Goal: Task Accomplishment & Management: Manage account settings

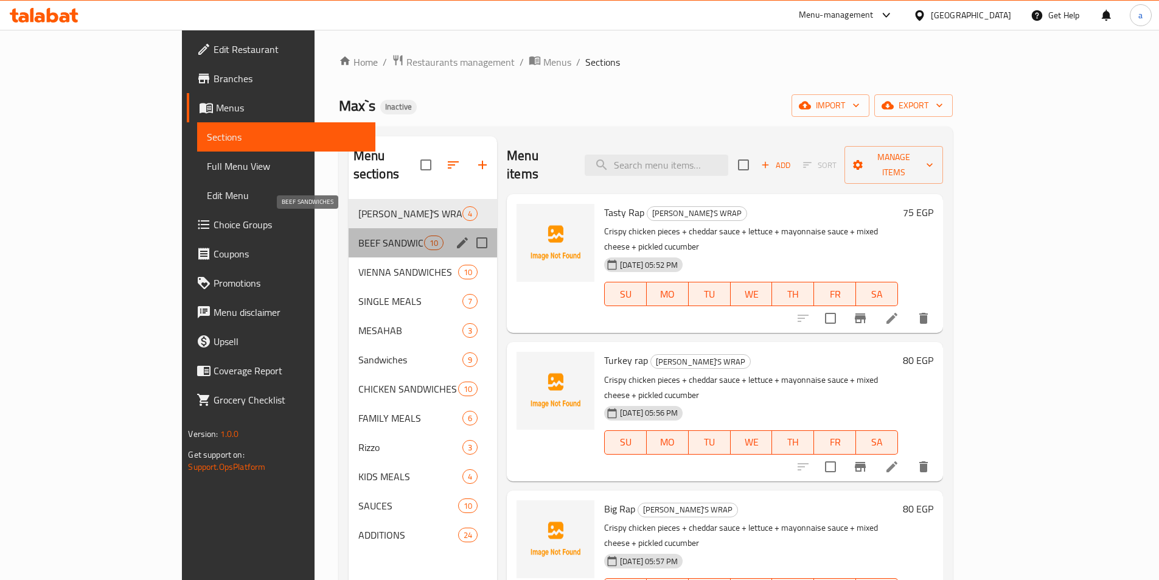
click at [358, 236] on span "BEEF SANDWICHES" at bounding box center [391, 243] width 66 height 15
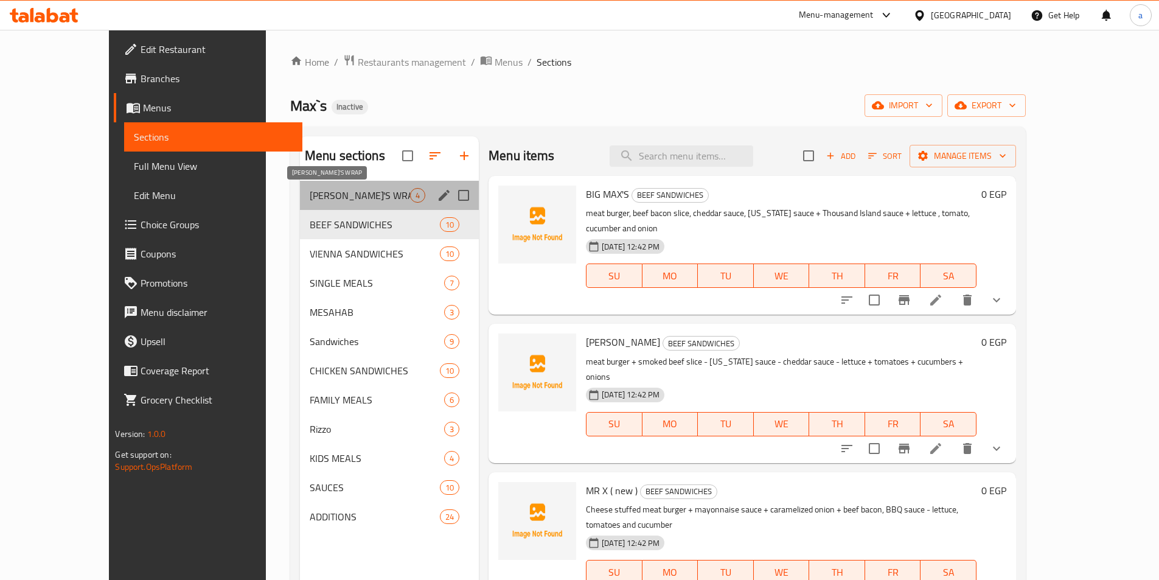
click at [310, 198] on span "MAX'S WRAP" at bounding box center [360, 195] width 100 height 15
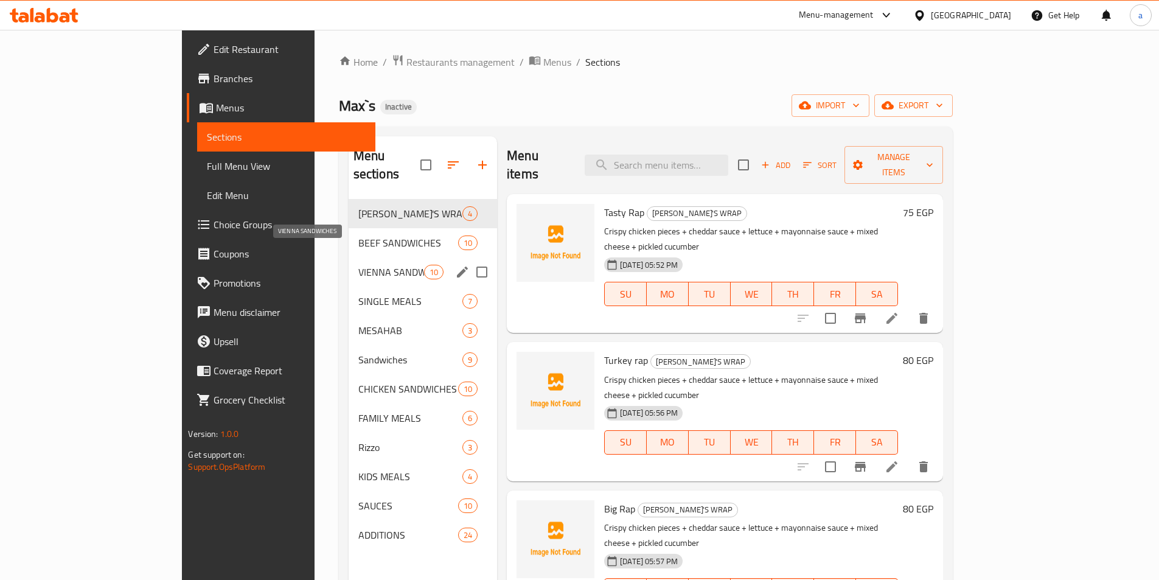
click at [358, 265] on span "VIENNA SANDWICHES" at bounding box center [391, 272] width 66 height 15
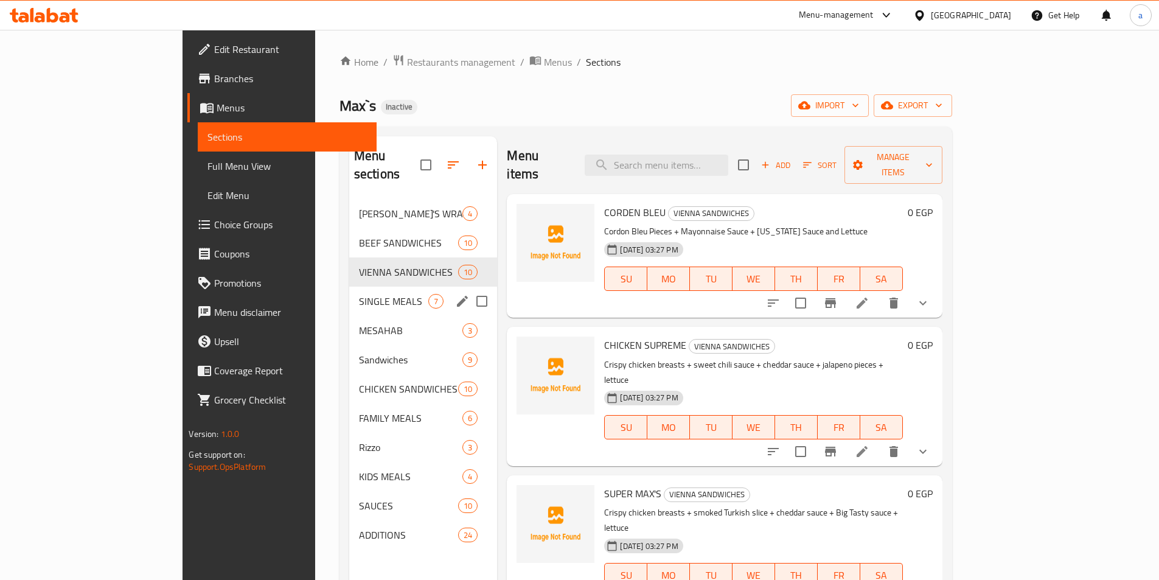
click at [359, 294] on span "SINGLE MEALS" at bounding box center [394, 301] width 70 height 15
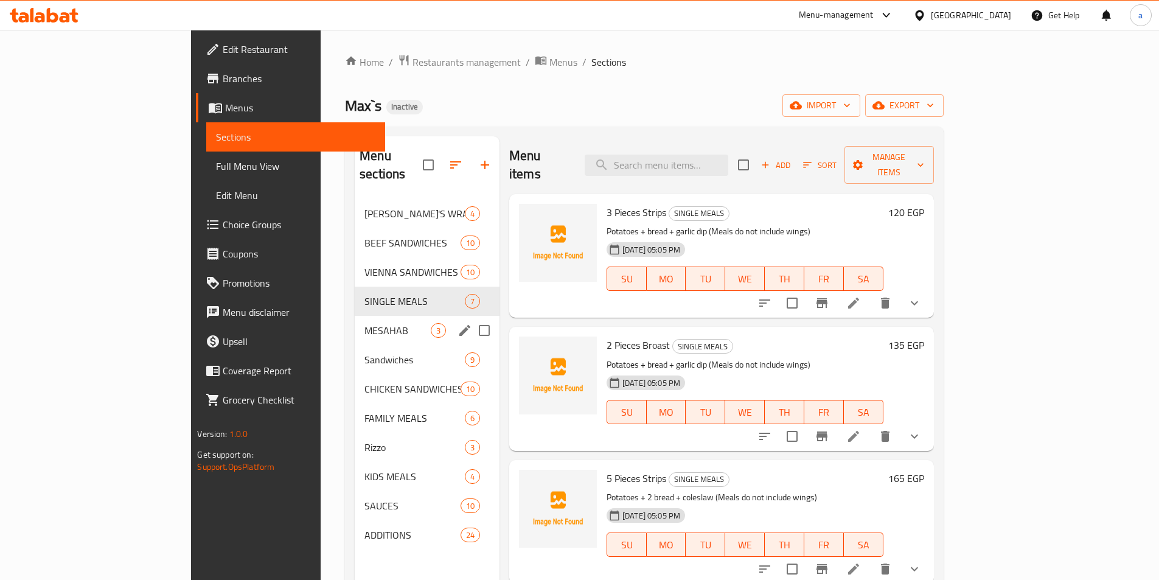
click at [355, 322] on div "MESAHAB 3" at bounding box center [427, 330] width 145 height 29
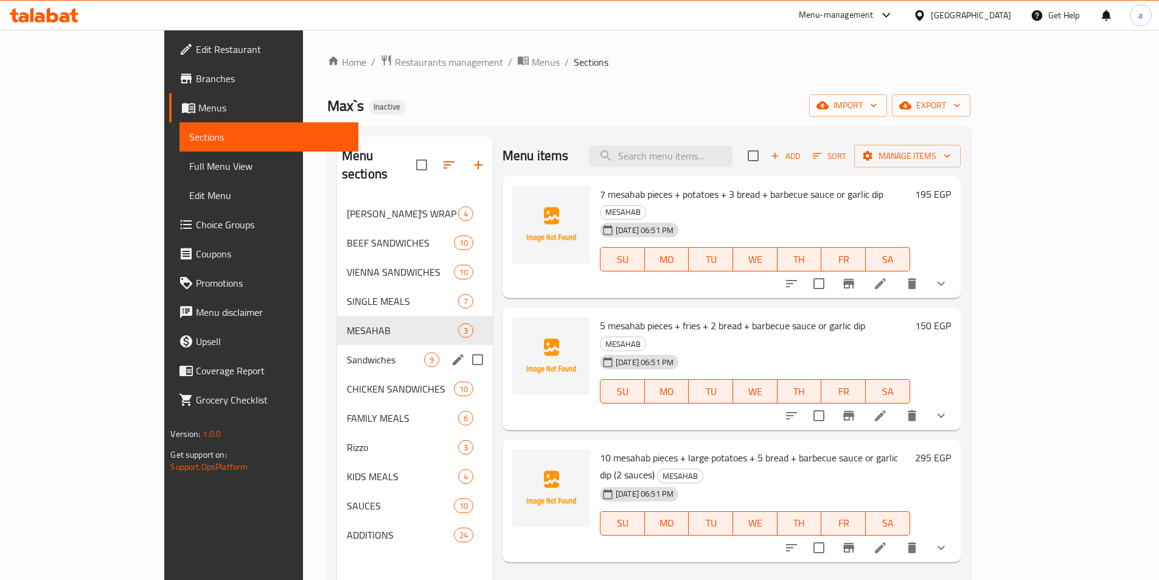
click at [337, 349] on div "Sandwiches 9" at bounding box center [415, 359] width 156 height 29
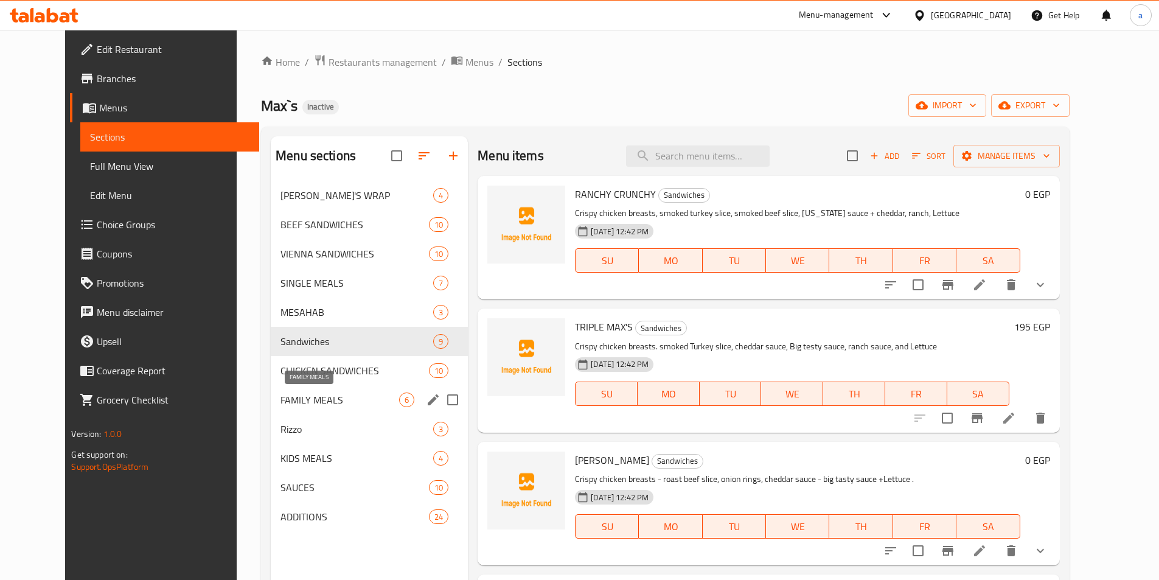
click at [281, 403] on span "FAMILY MEALS" at bounding box center [340, 400] width 119 height 15
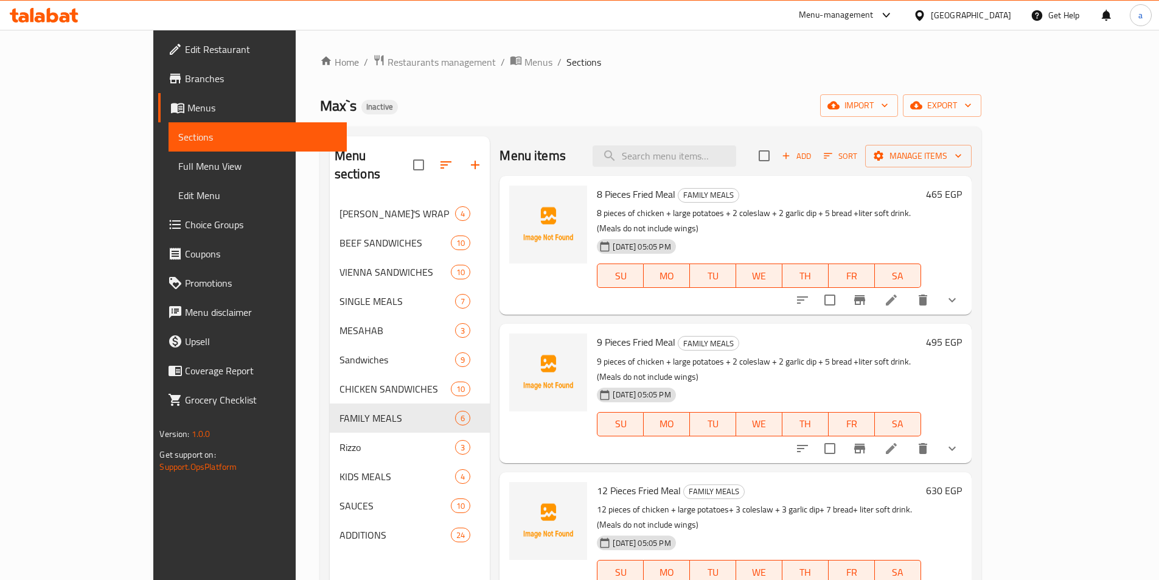
click at [185, 75] on span "Branches" at bounding box center [261, 78] width 152 height 15
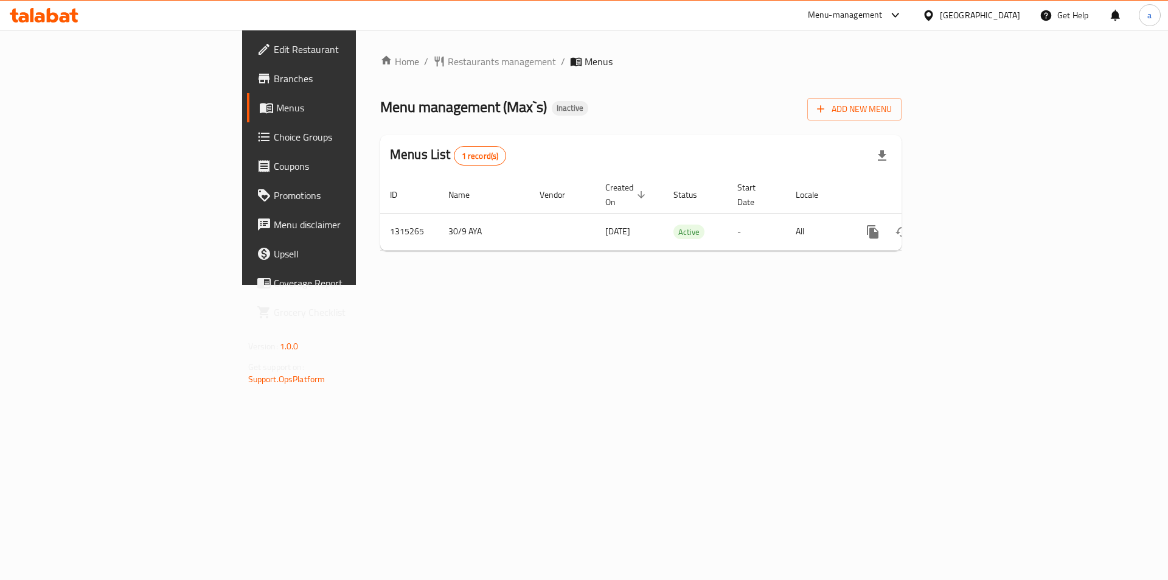
click at [274, 75] on span "Branches" at bounding box center [351, 78] width 154 height 15
click at [274, 136] on span "Choice Groups" at bounding box center [351, 137] width 154 height 15
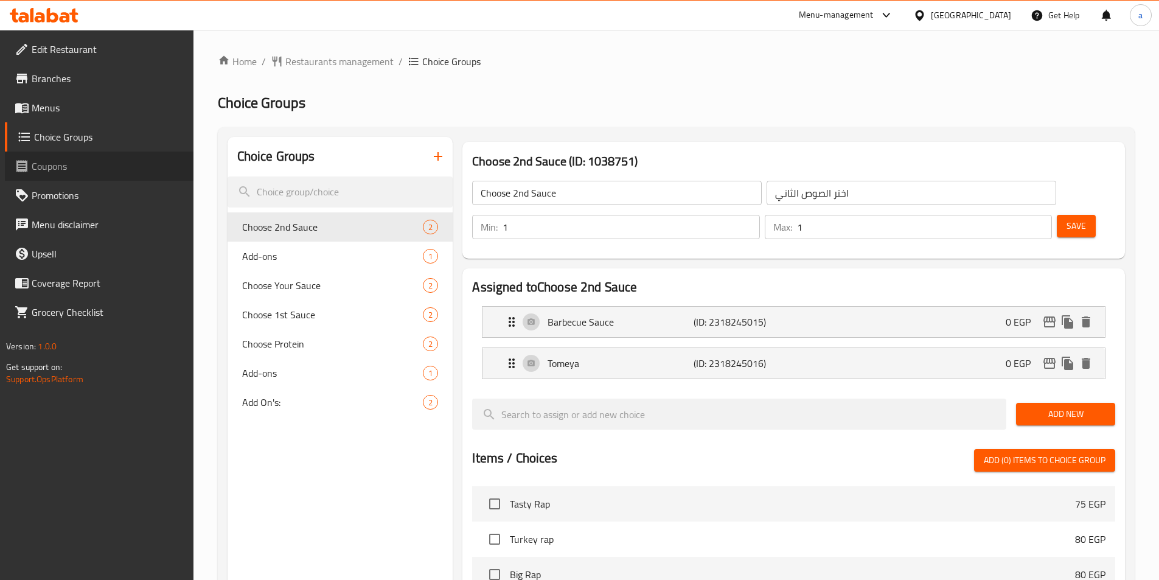
click at [51, 173] on span "Coupons" at bounding box center [108, 166] width 152 height 15
